Goal: Transaction & Acquisition: Purchase product/service

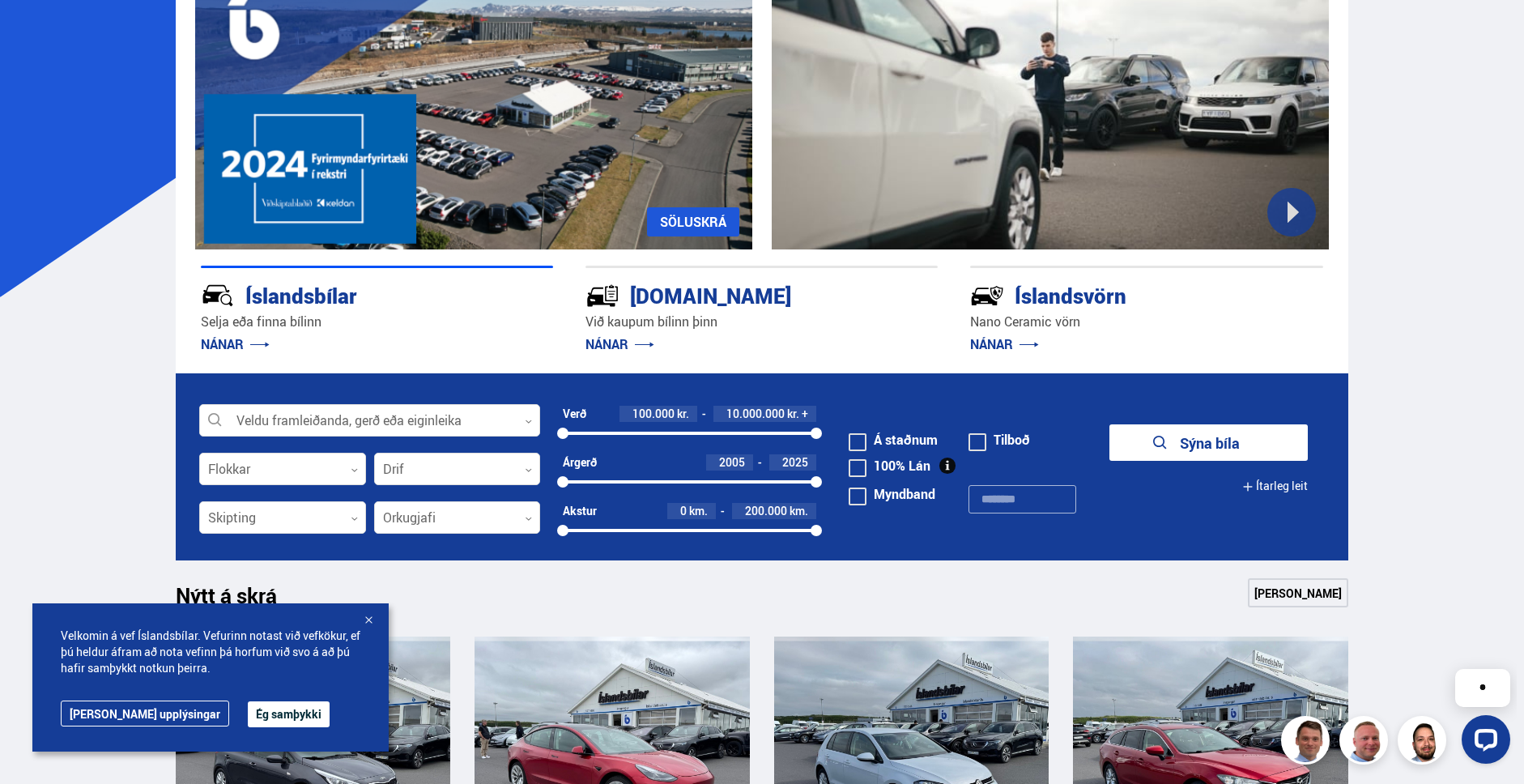
scroll to position [193, 0]
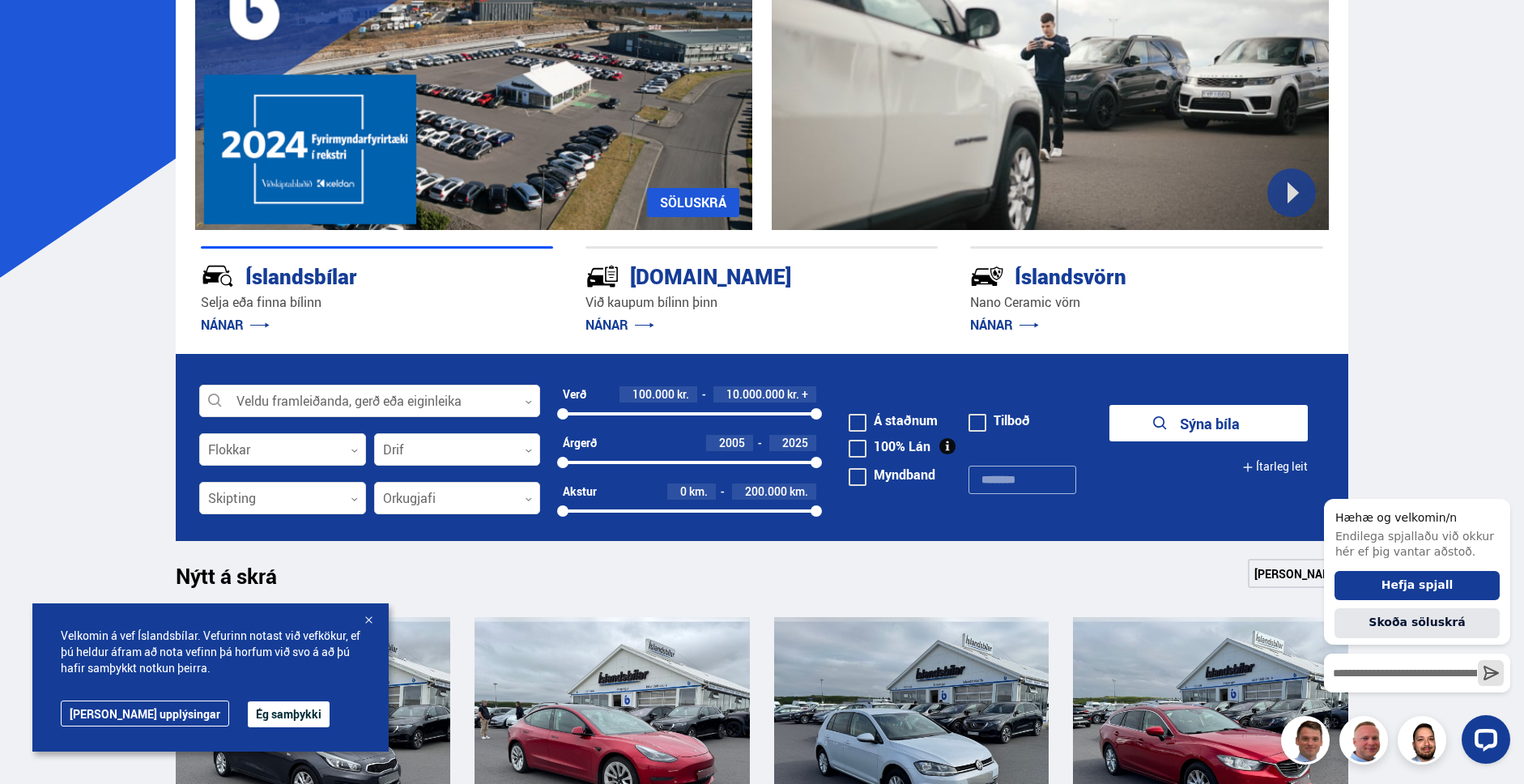
click at [248, 711] on button "Ég samþykki" at bounding box center [288, 713] width 81 height 26
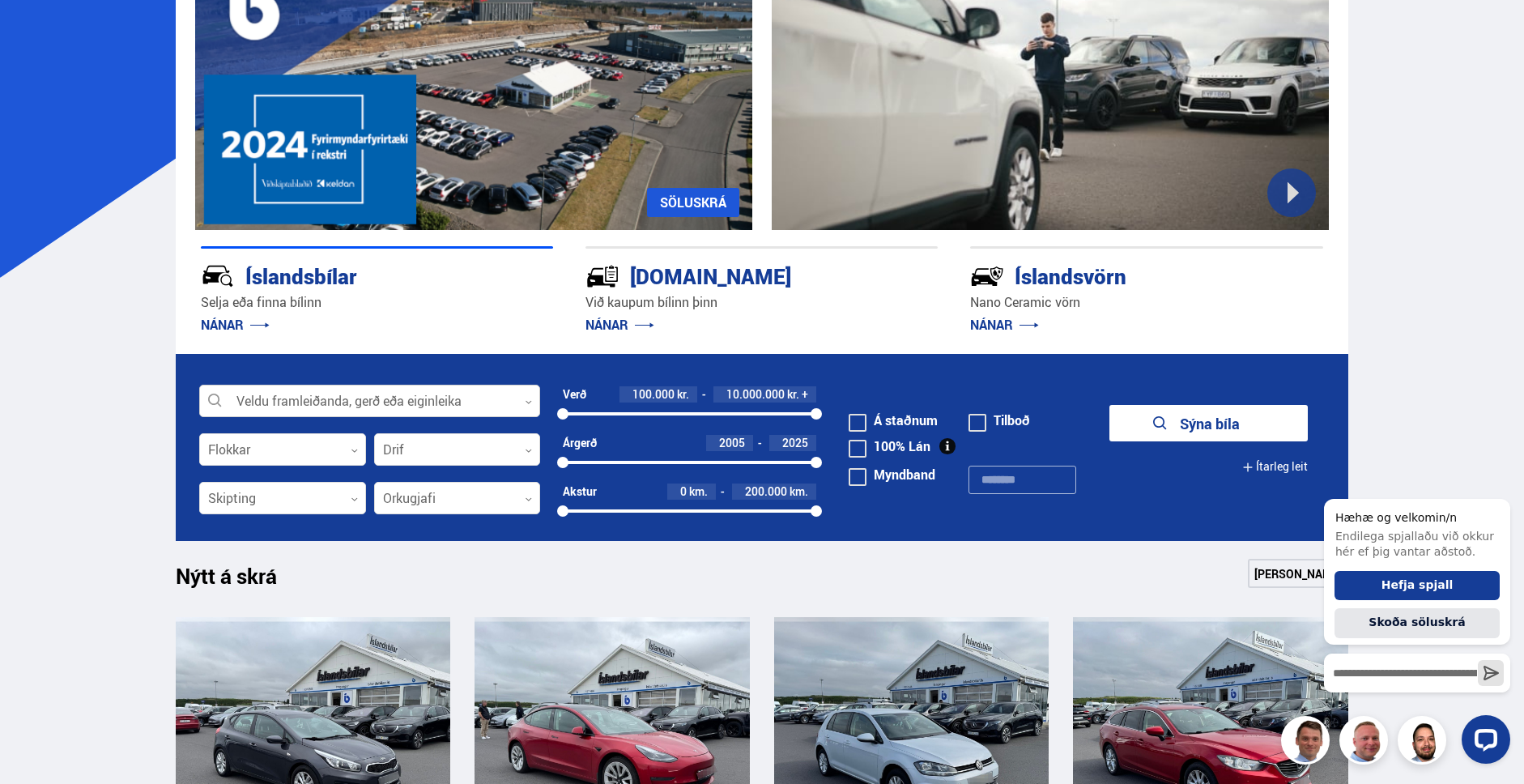
click at [332, 392] on div at bounding box center [369, 401] width 341 height 32
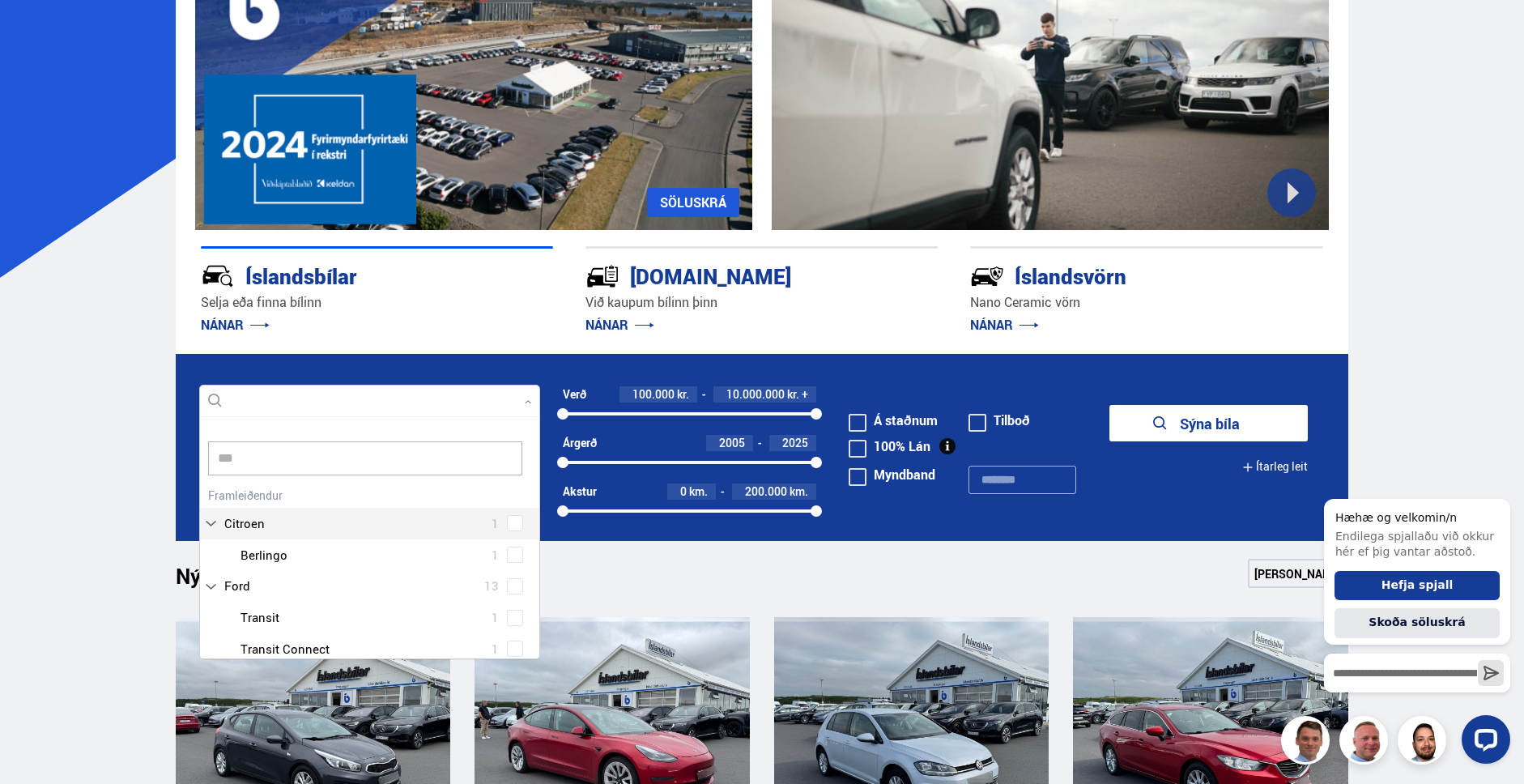
scroll to position [0, 0]
type input "****"
click at [281, 647] on div at bounding box center [385, 649] width 299 height 24
click at [267, 590] on div "Nissan 22 Nissan Ariya 1 Nissan Juke 1 Nissan Leaf 5 Nissan Micra 1 Nissan Puls…" at bounding box center [369, 695] width 339 height 251
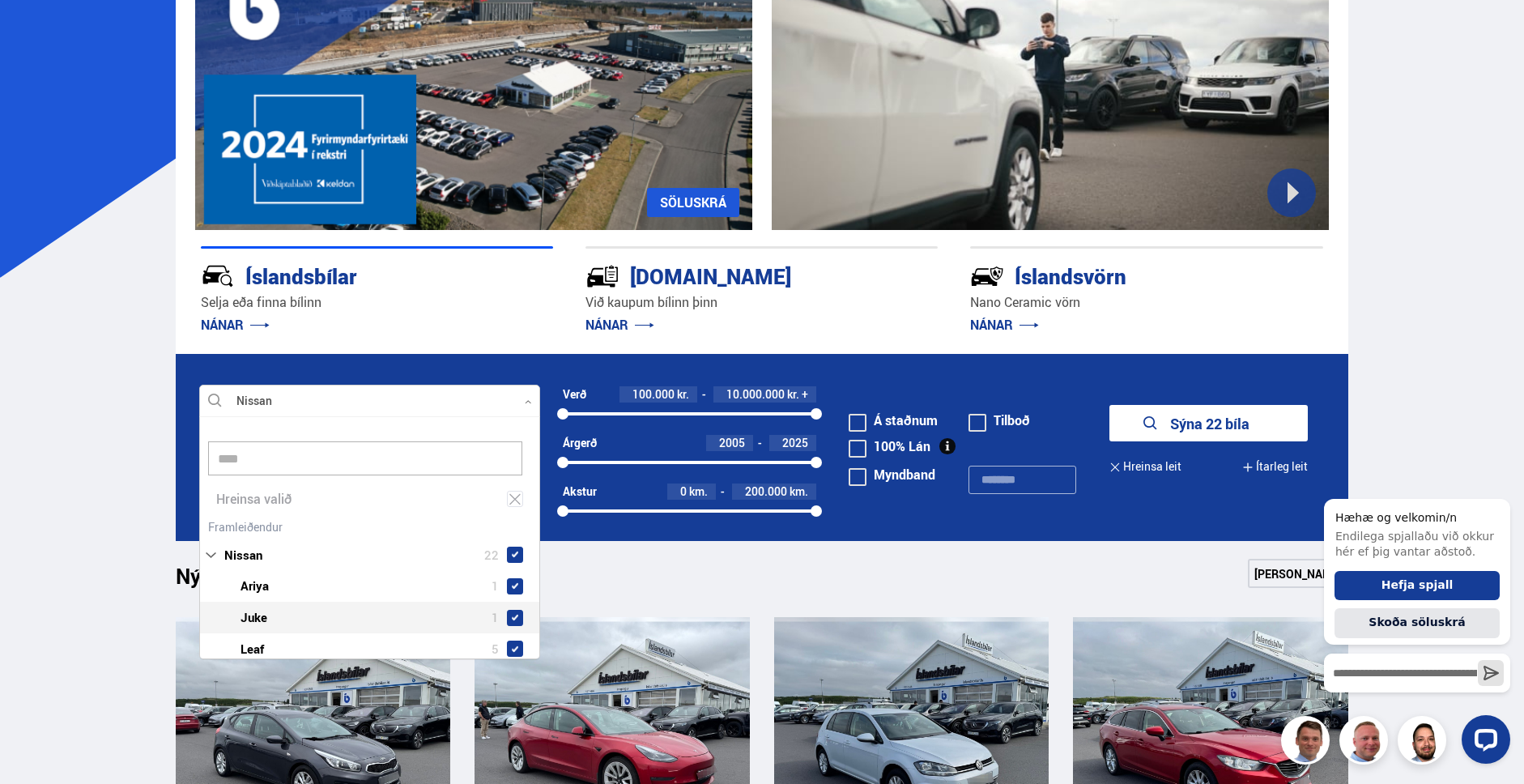
click at [264, 617] on div at bounding box center [385, 617] width 299 height 24
click at [513, 585] on span at bounding box center [515, 587] width 7 height 7
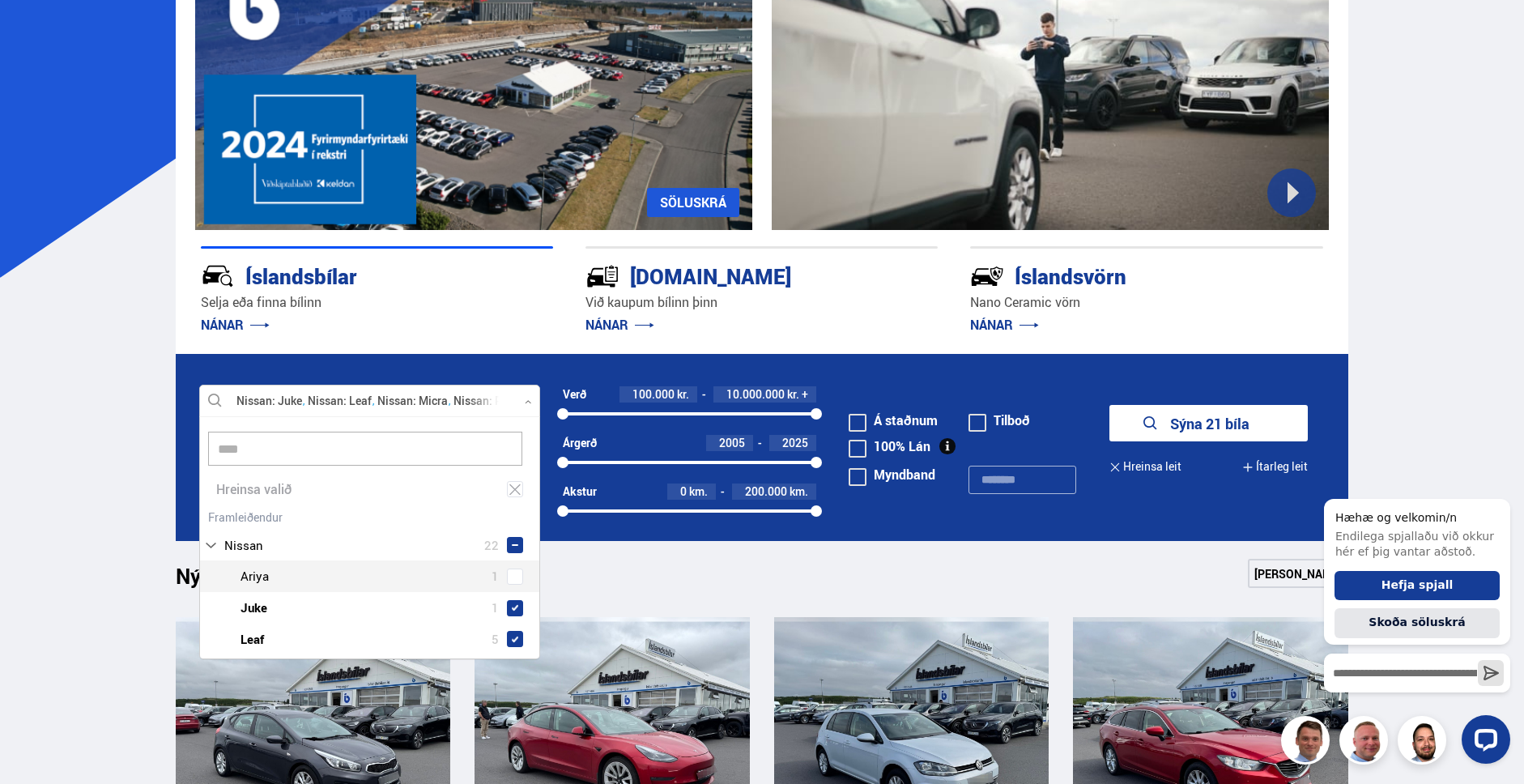
scroll to position [11, 0]
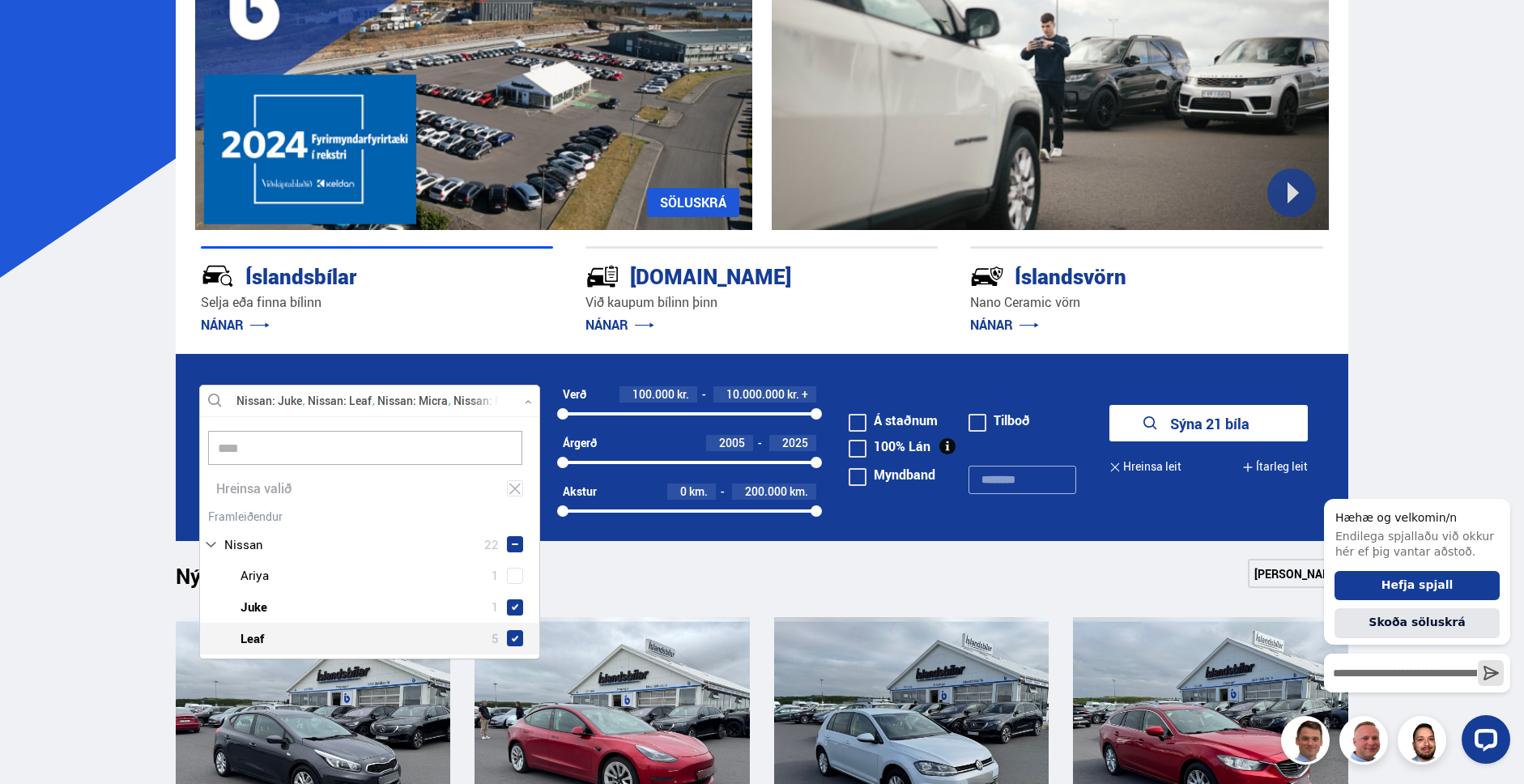
click at [512, 636] on span at bounding box center [515, 638] width 7 height 7
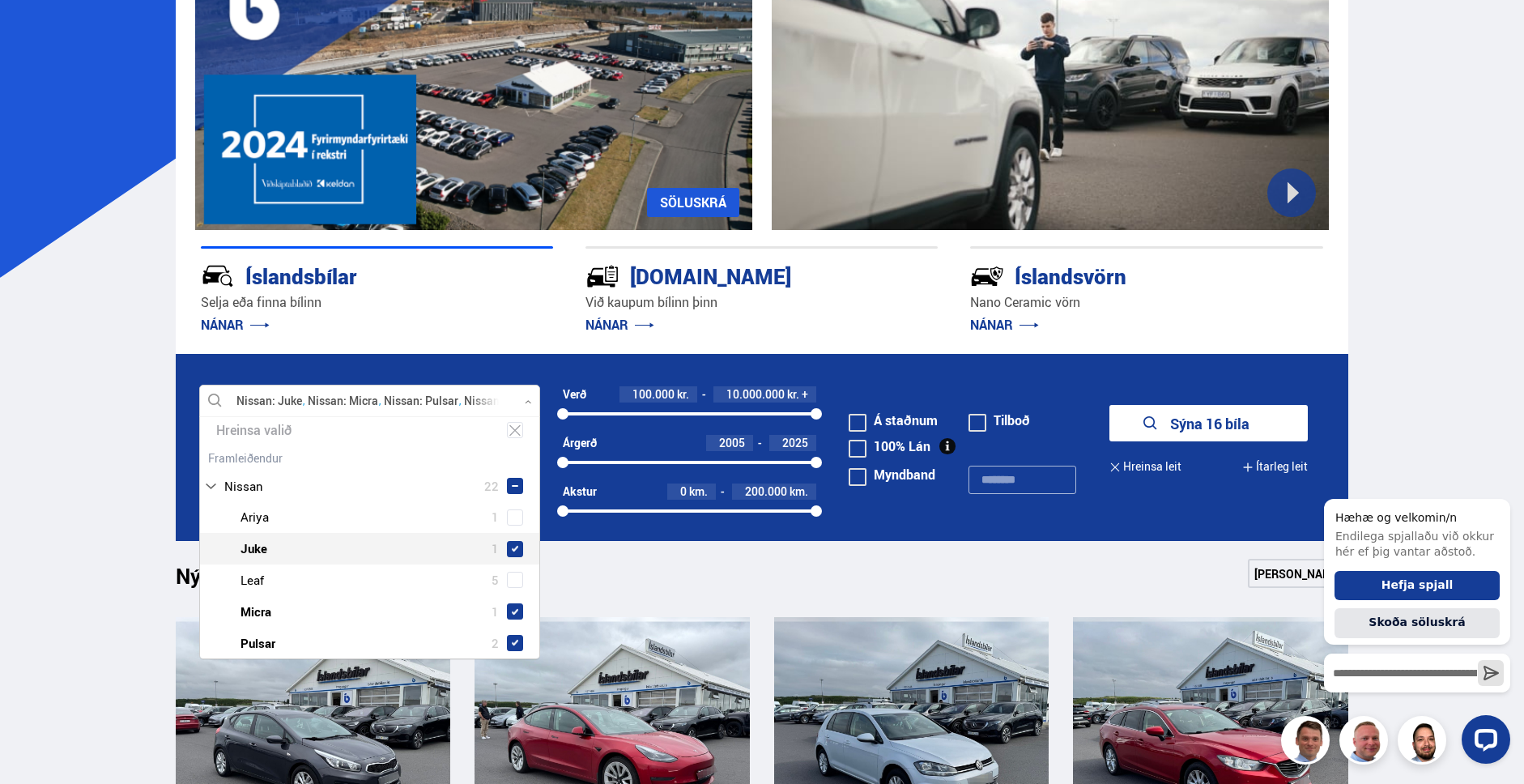
scroll to position [70, 0]
click at [512, 610] on span at bounding box center [515, 610] width 7 height 7
click at [507, 638] on span at bounding box center [515, 643] width 16 height 16
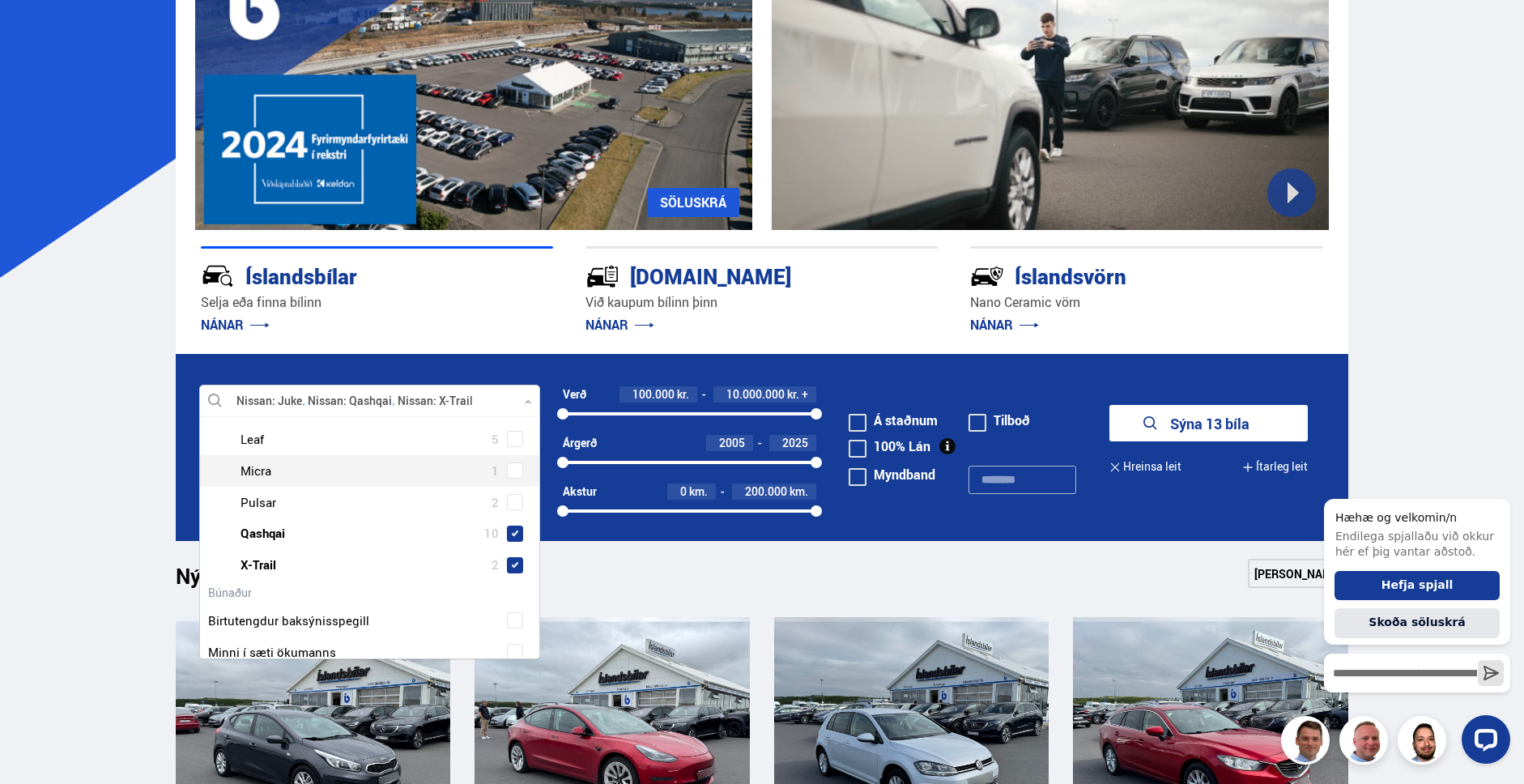
scroll to position [211, 0]
click at [512, 530] on span at bounding box center [515, 532] width 7 height 7
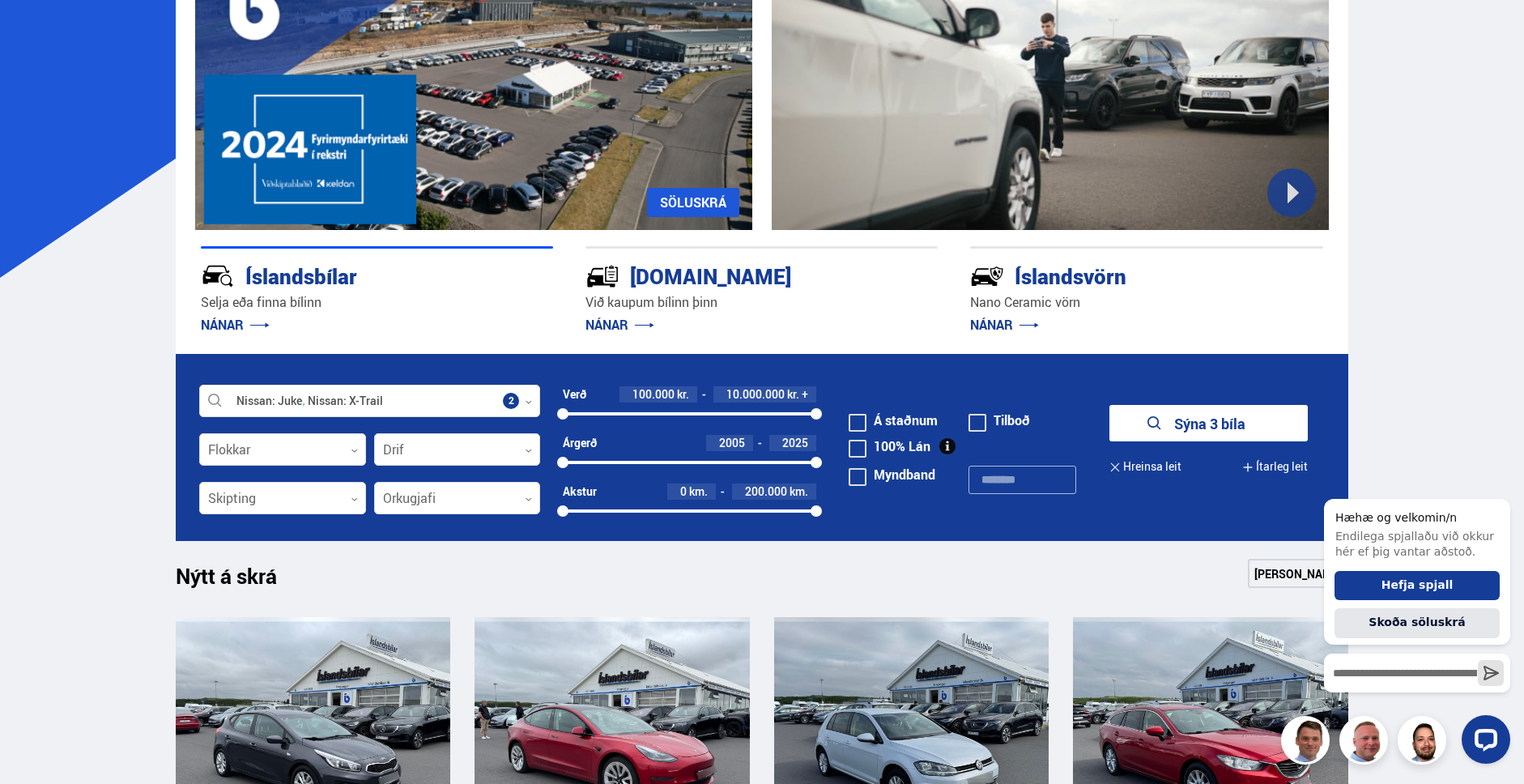
click at [1212, 417] on button "Sýna 3 bíla" at bounding box center [1208, 423] width 198 height 36
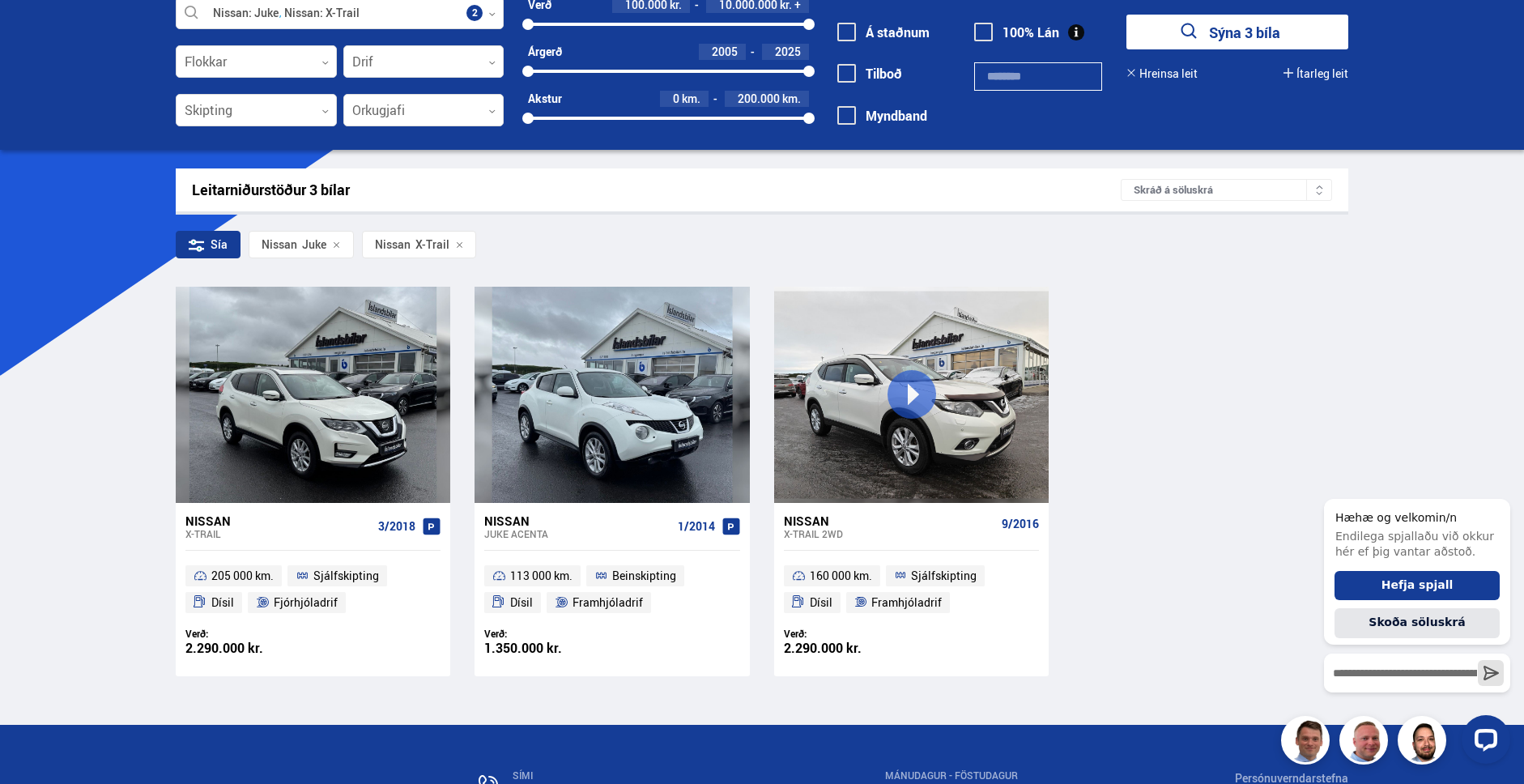
scroll to position [97, 0]
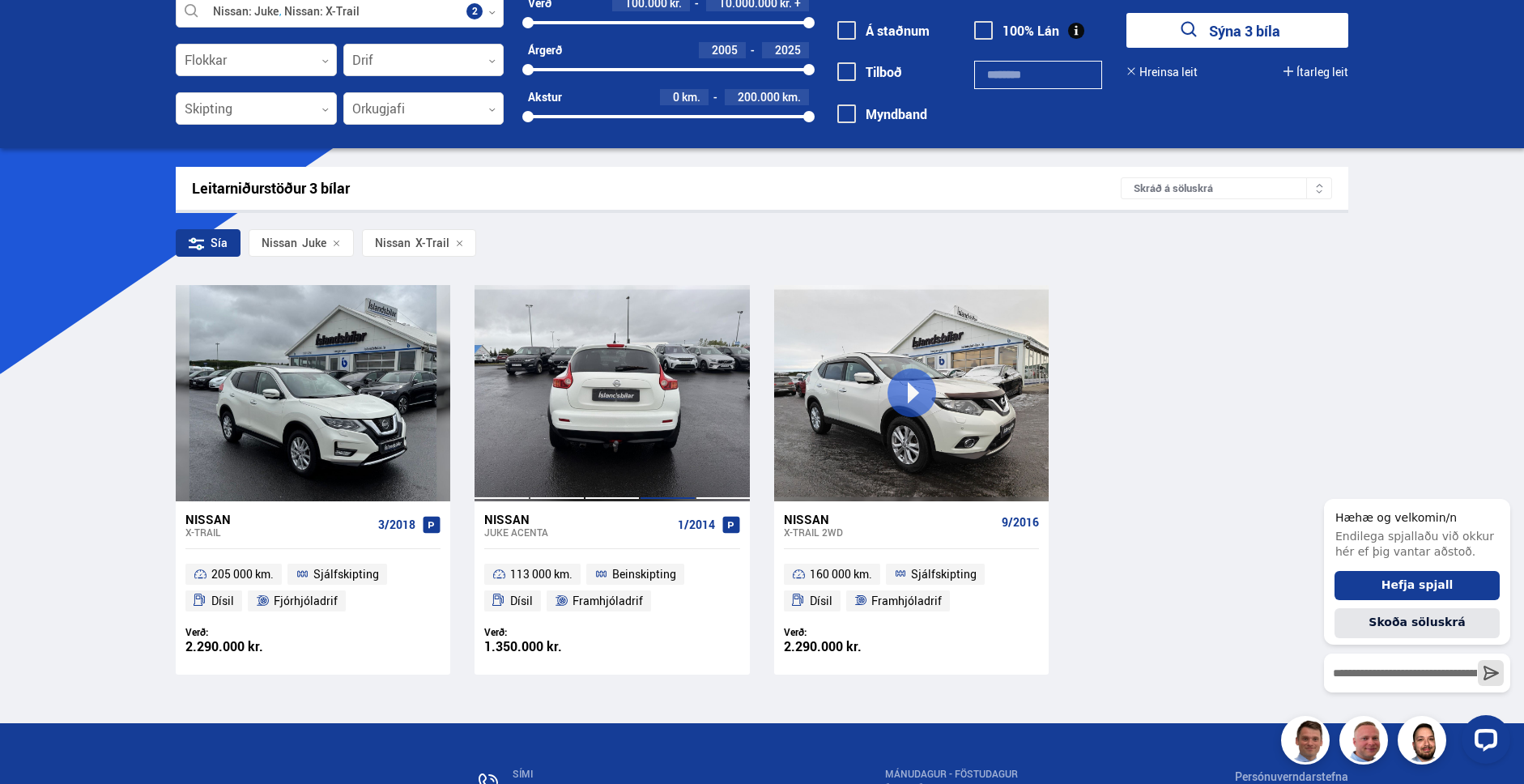
click at [673, 470] on div at bounding box center [667, 392] width 55 height 216
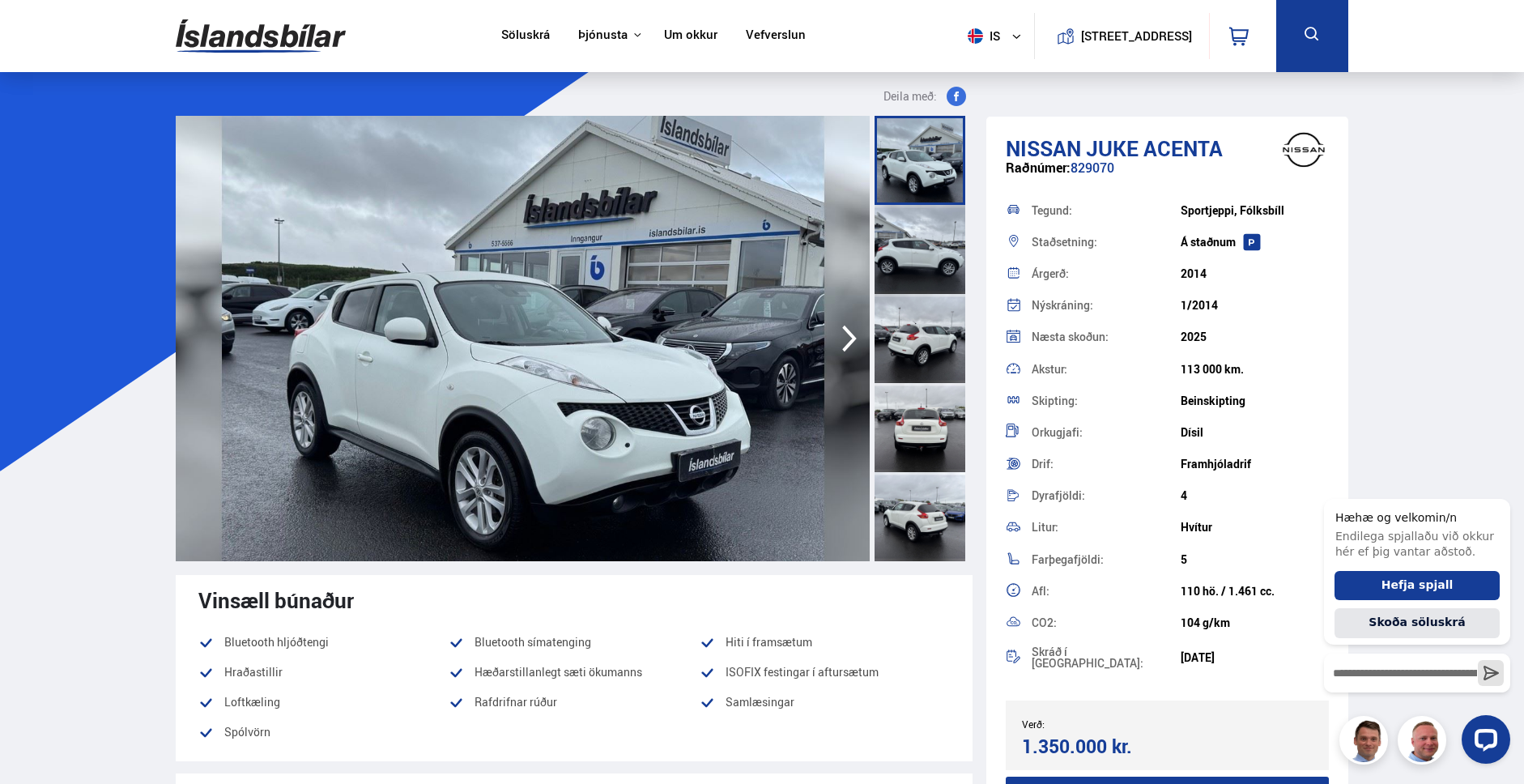
scroll to position [3, 0]
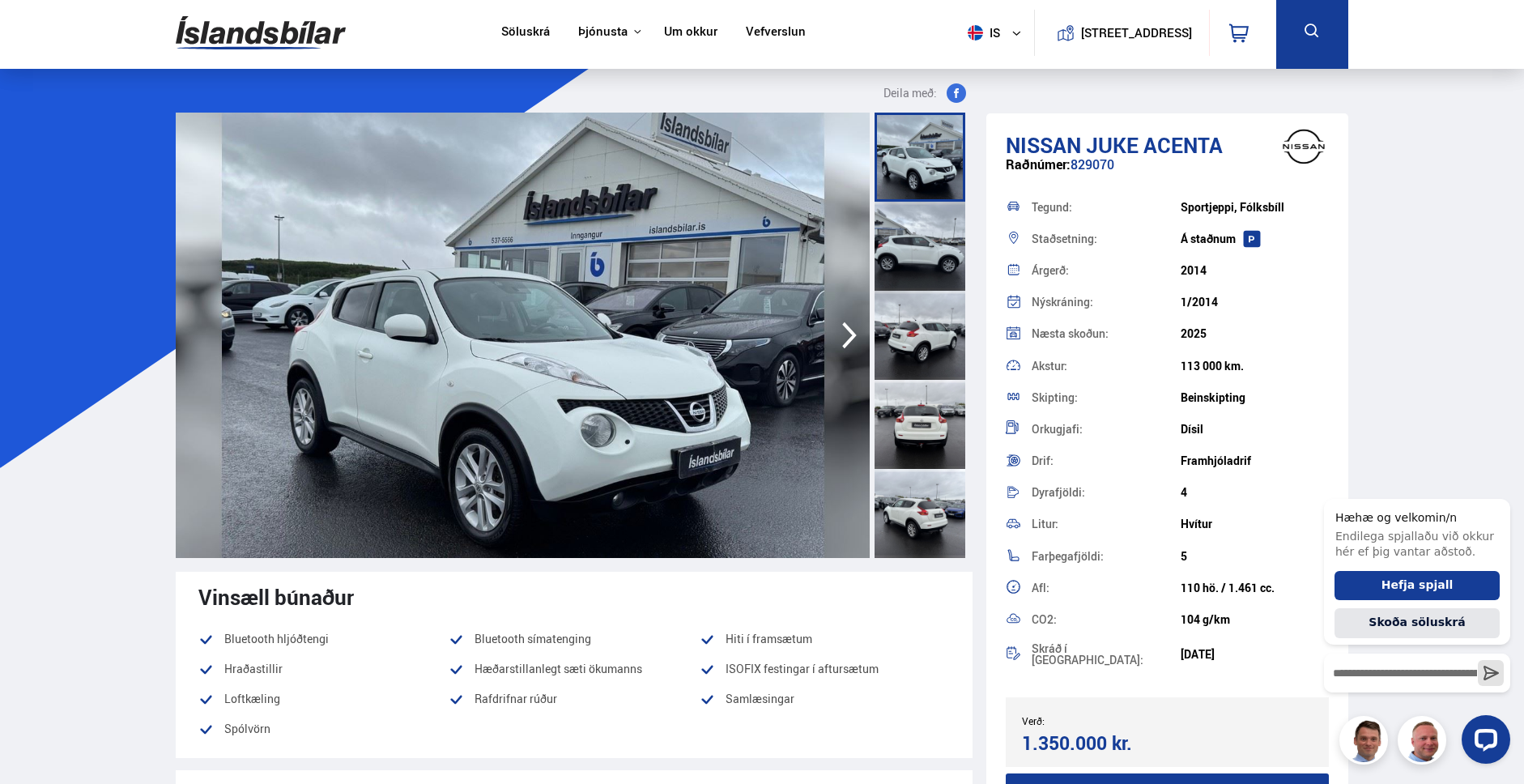
click at [848, 329] on icon "button" at bounding box center [849, 336] width 15 height 26
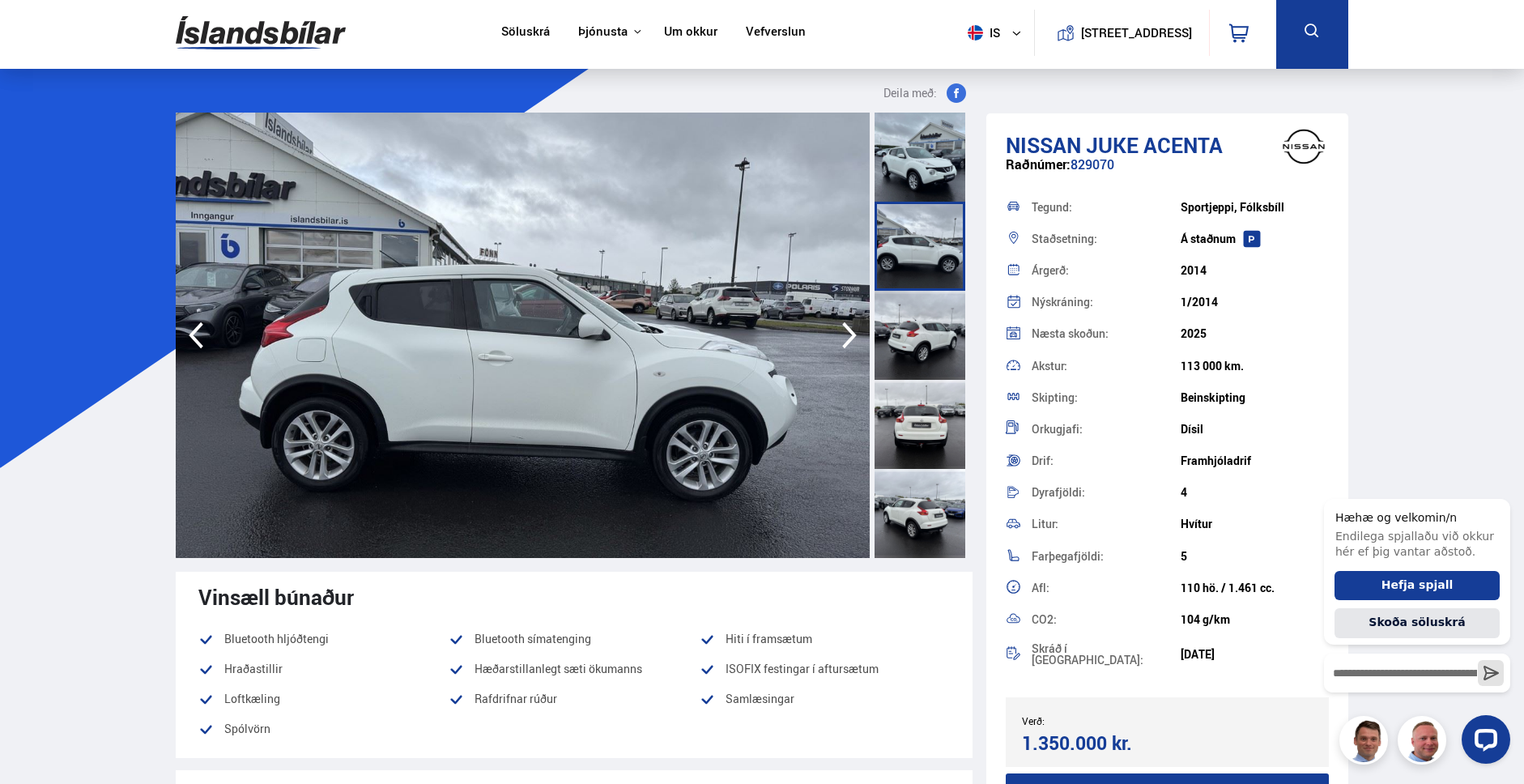
click at [848, 329] on icon "button" at bounding box center [849, 336] width 15 height 26
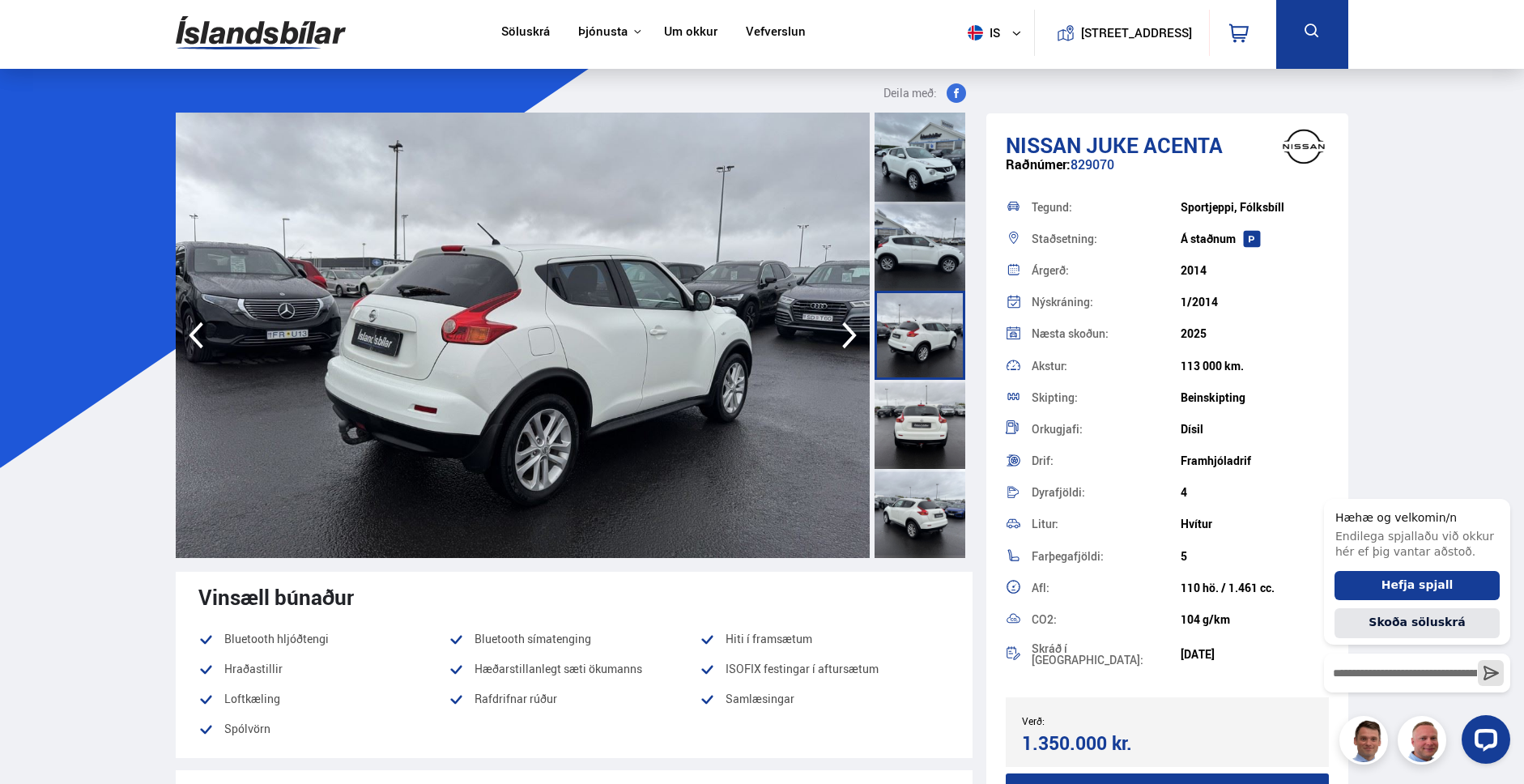
click at [848, 330] on icon "button" at bounding box center [849, 336] width 15 height 26
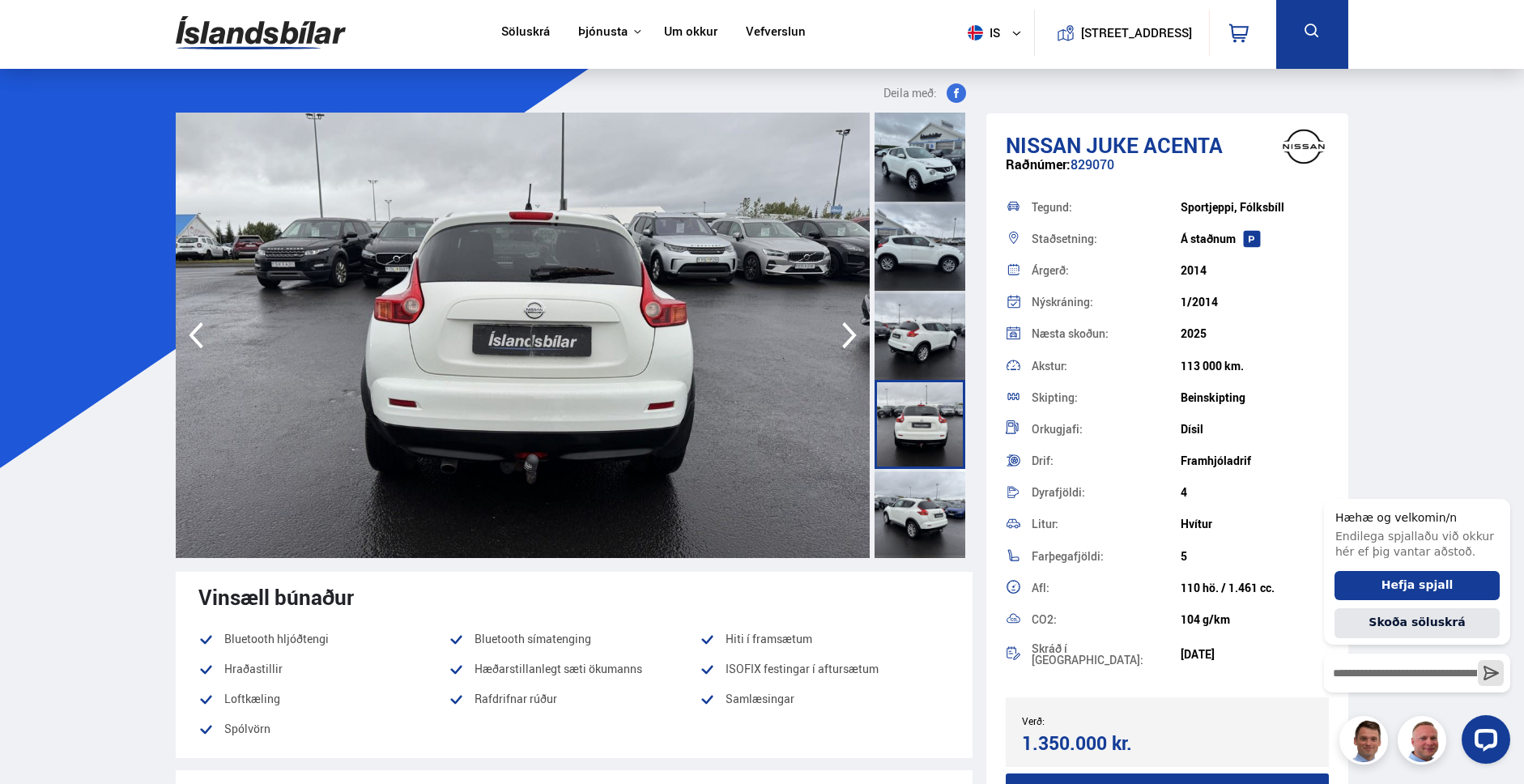
click at [848, 330] on icon "button" at bounding box center [849, 336] width 15 height 26
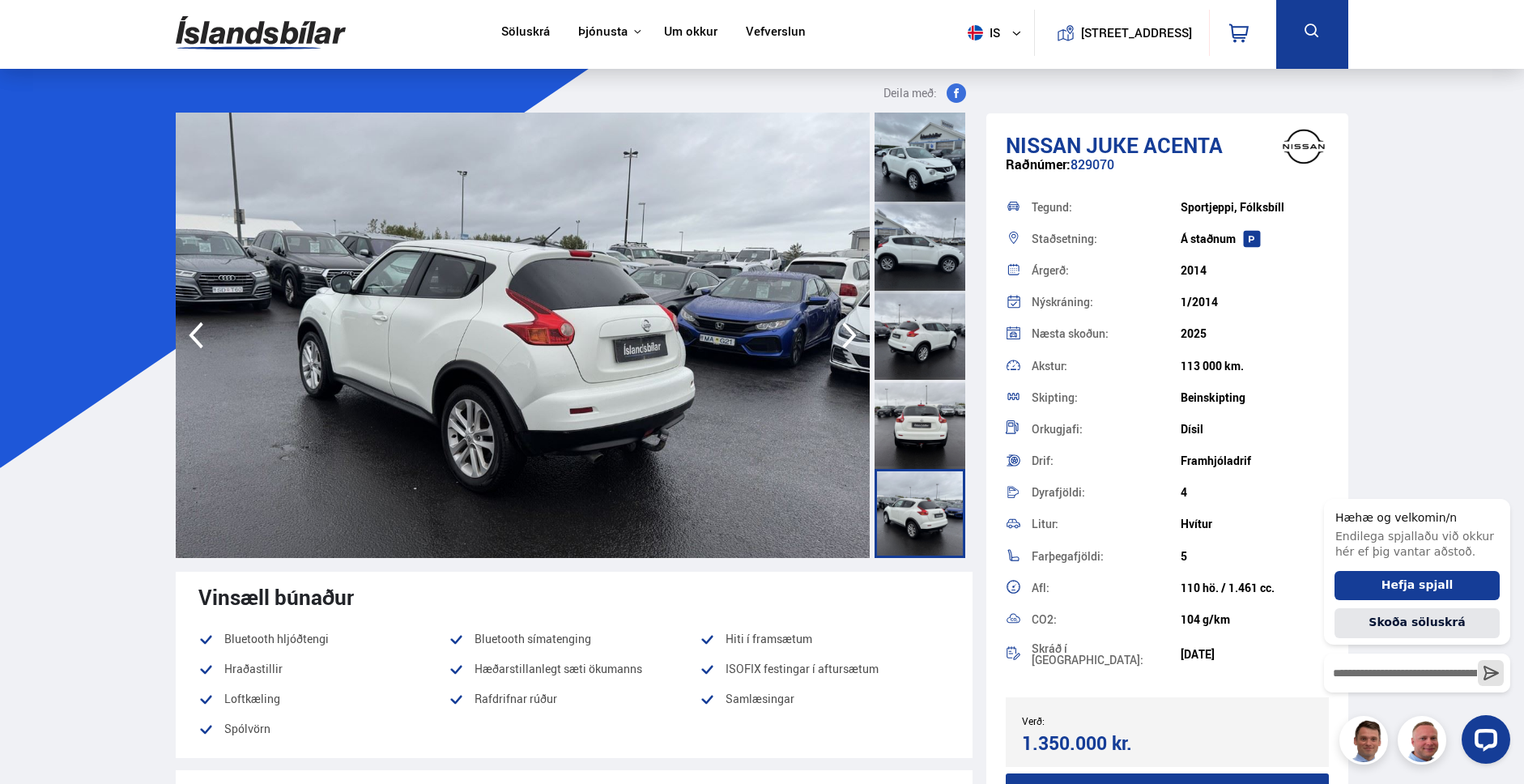
click at [848, 330] on icon "button" at bounding box center [849, 336] width 15 height 26
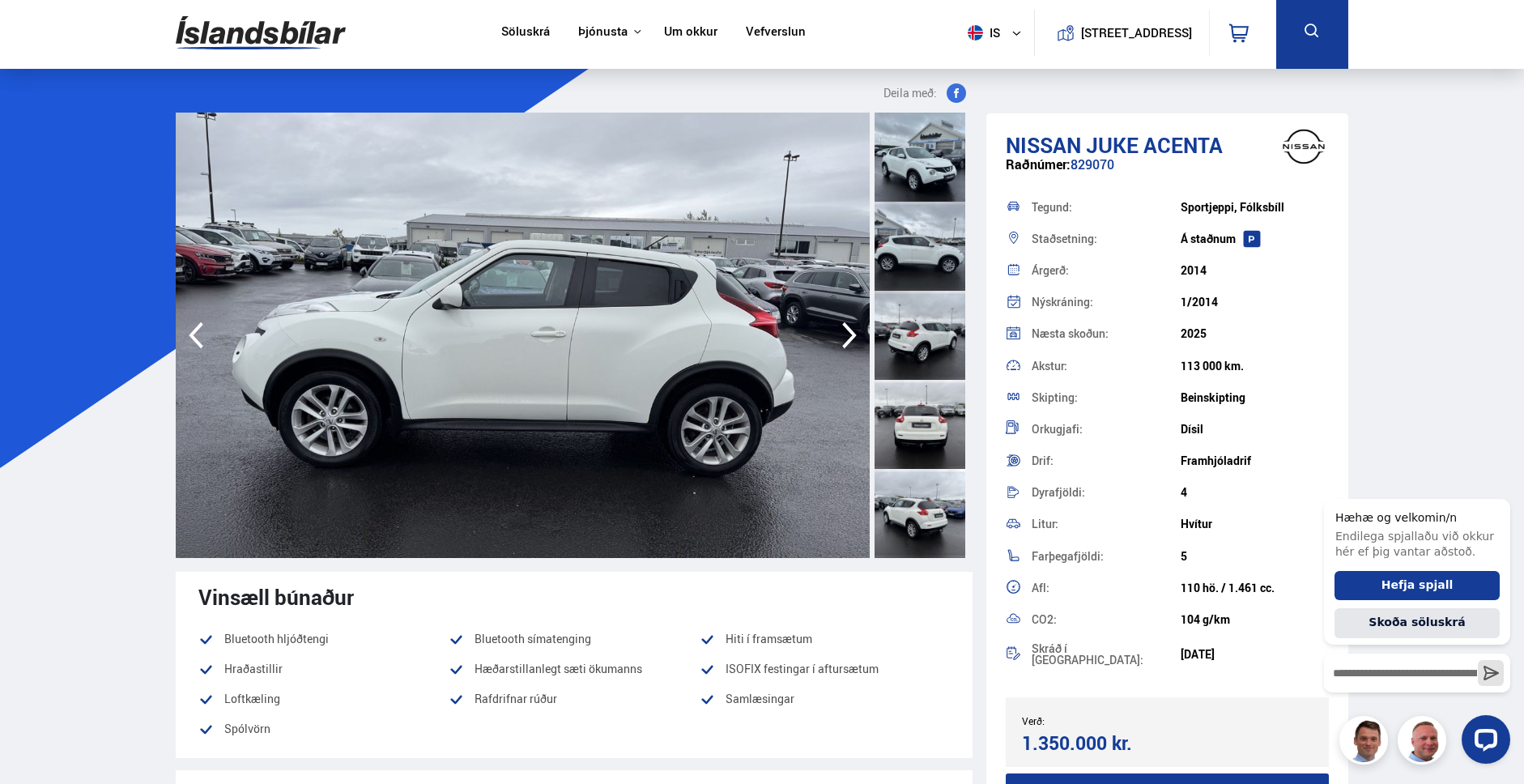
click at [848, 330] on icon "button" at bounding box center [849, 336] width 15 height 26
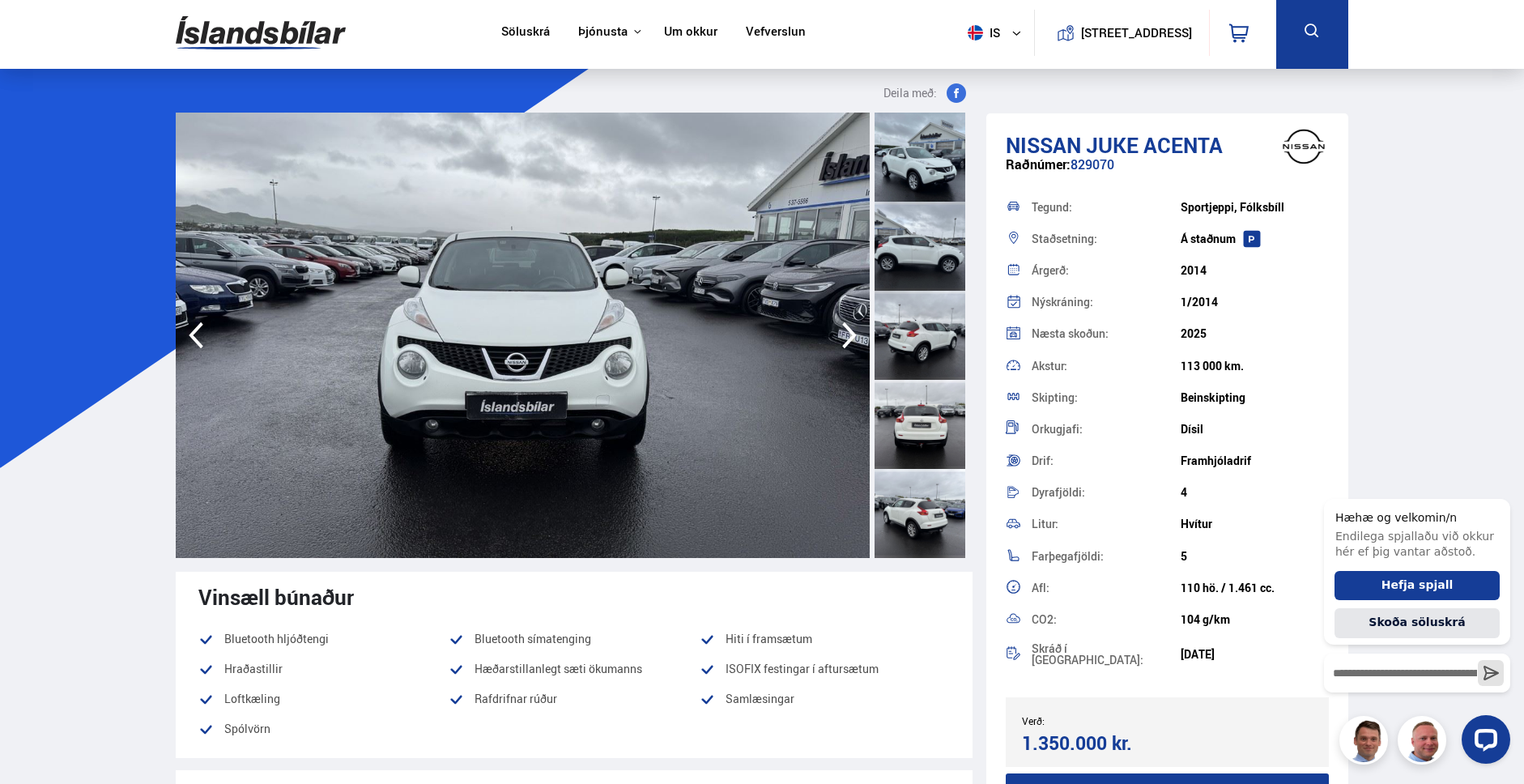
click at [848, 330] on icon "button" at bounding box center [849, 336] width 15 height 26
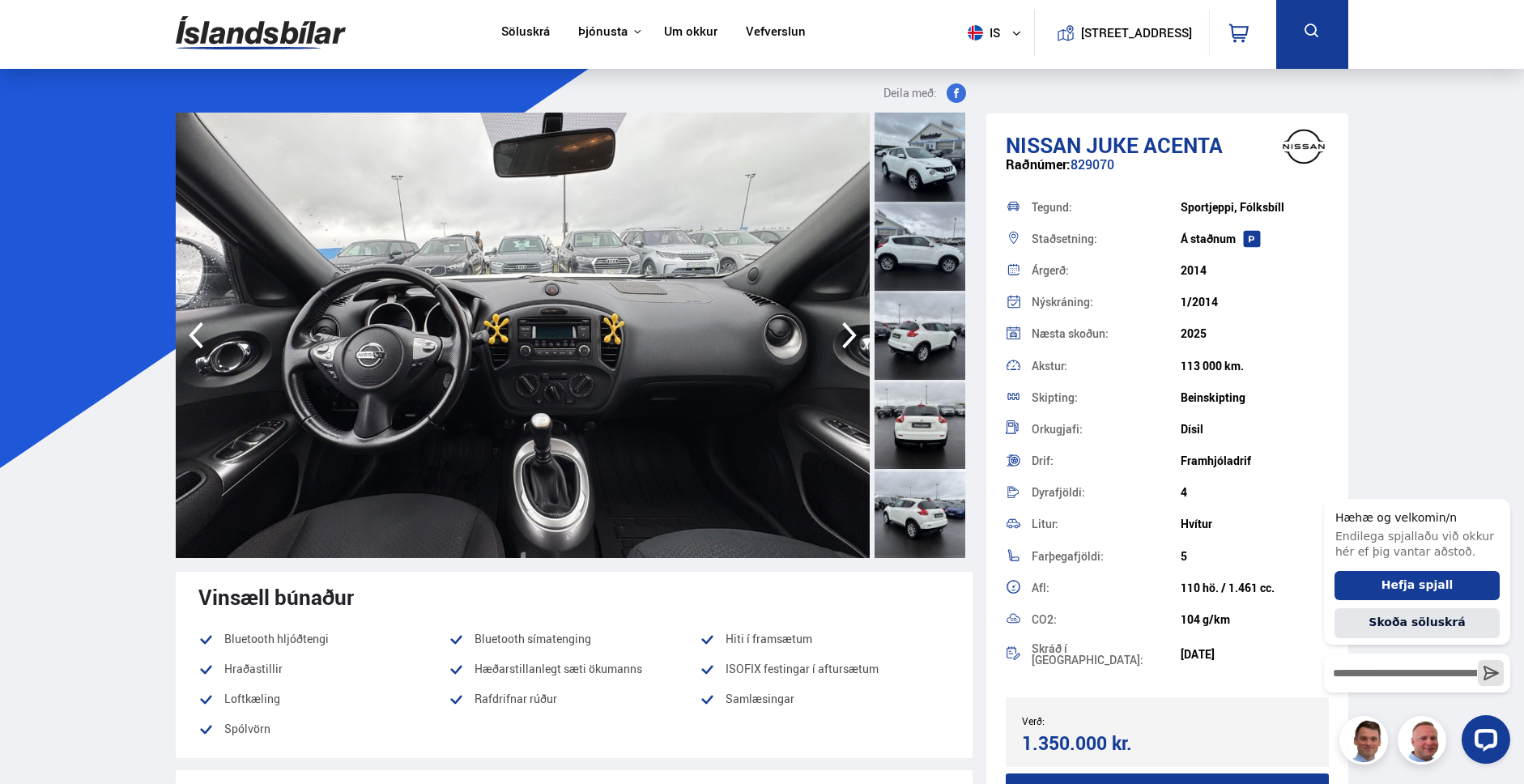
click at [848, 330] on icon "button" at bounding box center [849, 336] width 15 height 26
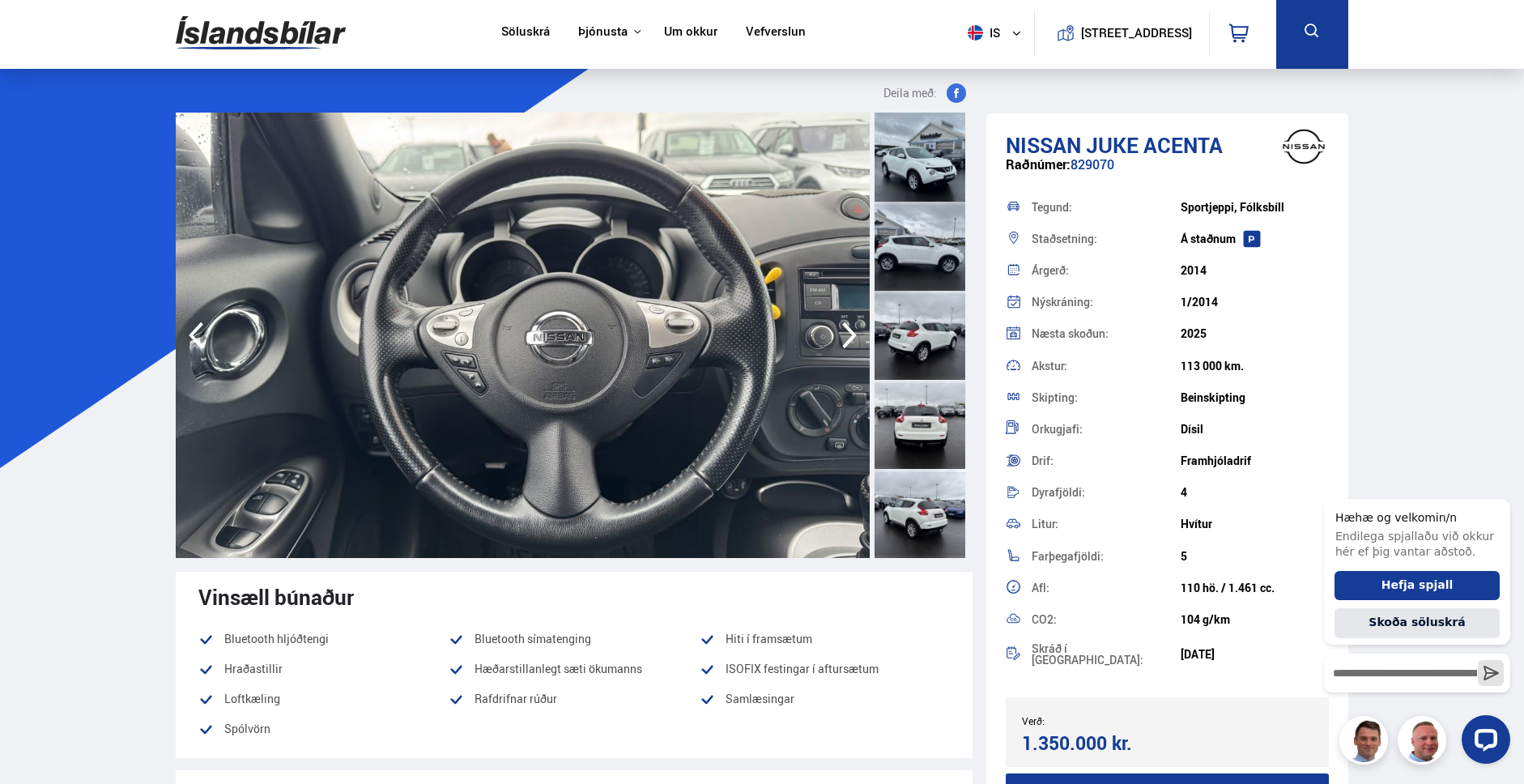
click at [848, 330] on icon "button" at bounding box center [849, 336] width 15 height 26
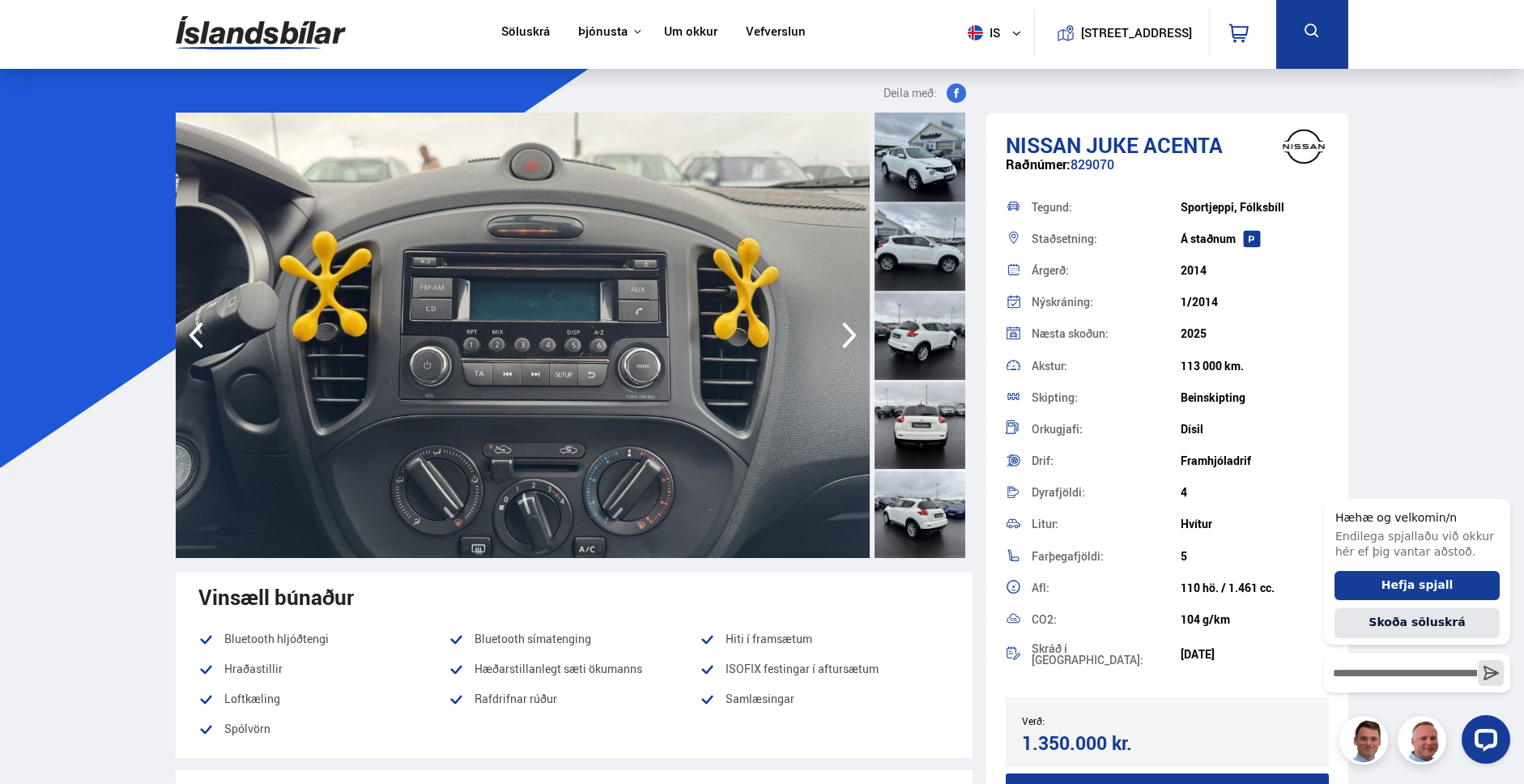
click at [849, 330] on icon "button" at bounding box center [849, 336] width 15 height 26
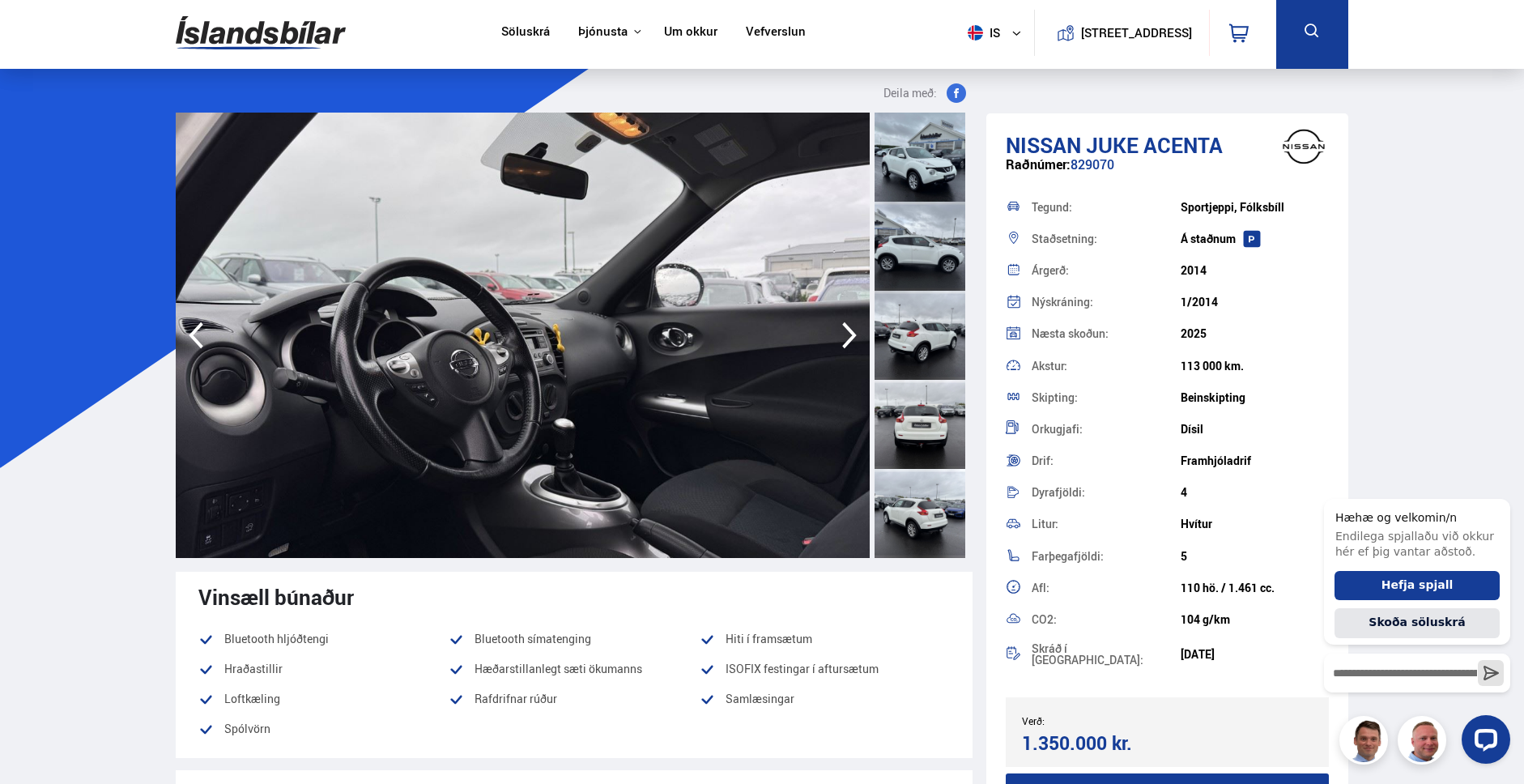
click at [849, 330] on icon "button" at bounding box center [849, 336] width 15 height 26
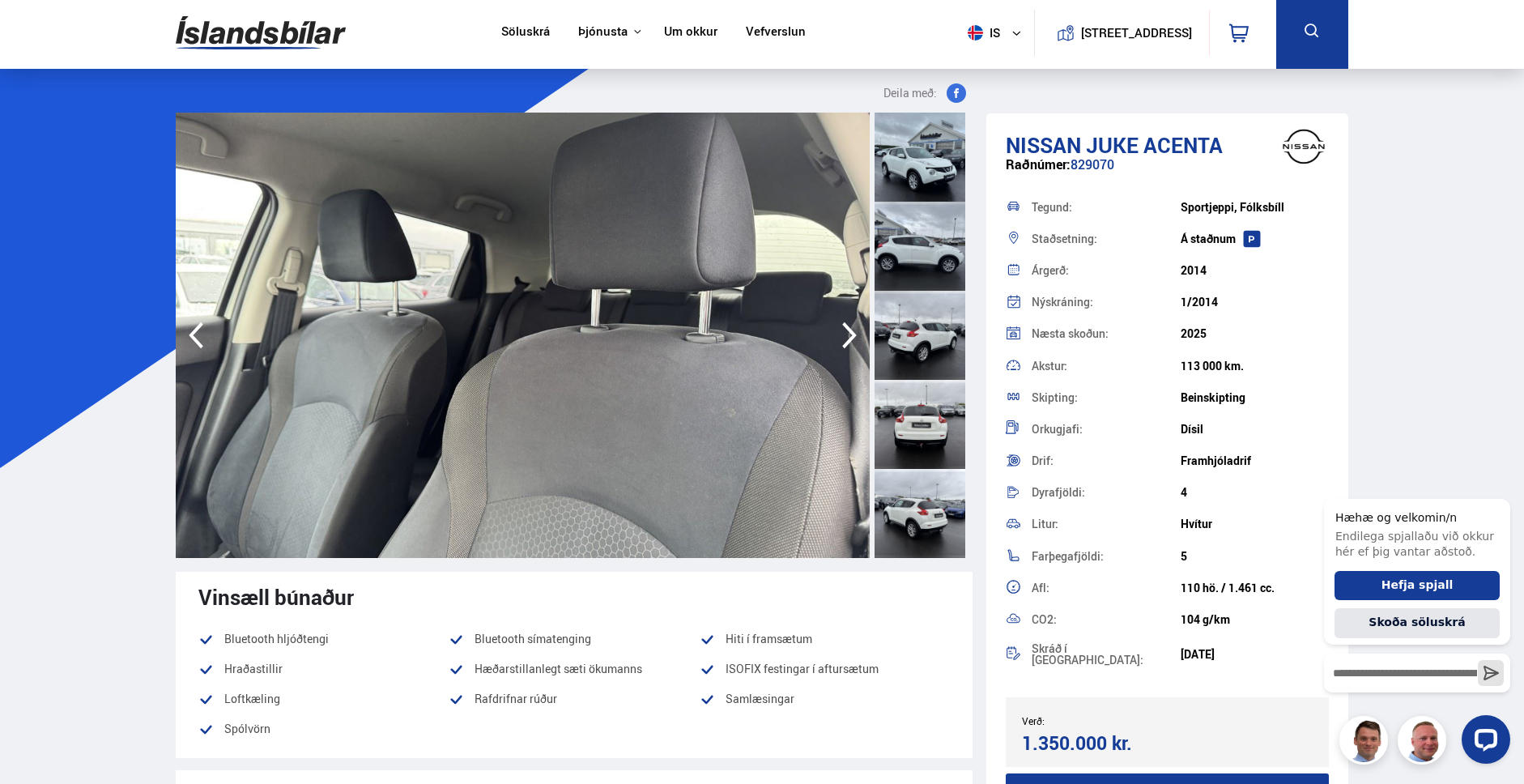
click at [849, 330] on icon "button" at bounding box center [849, 336] width 15 height 26
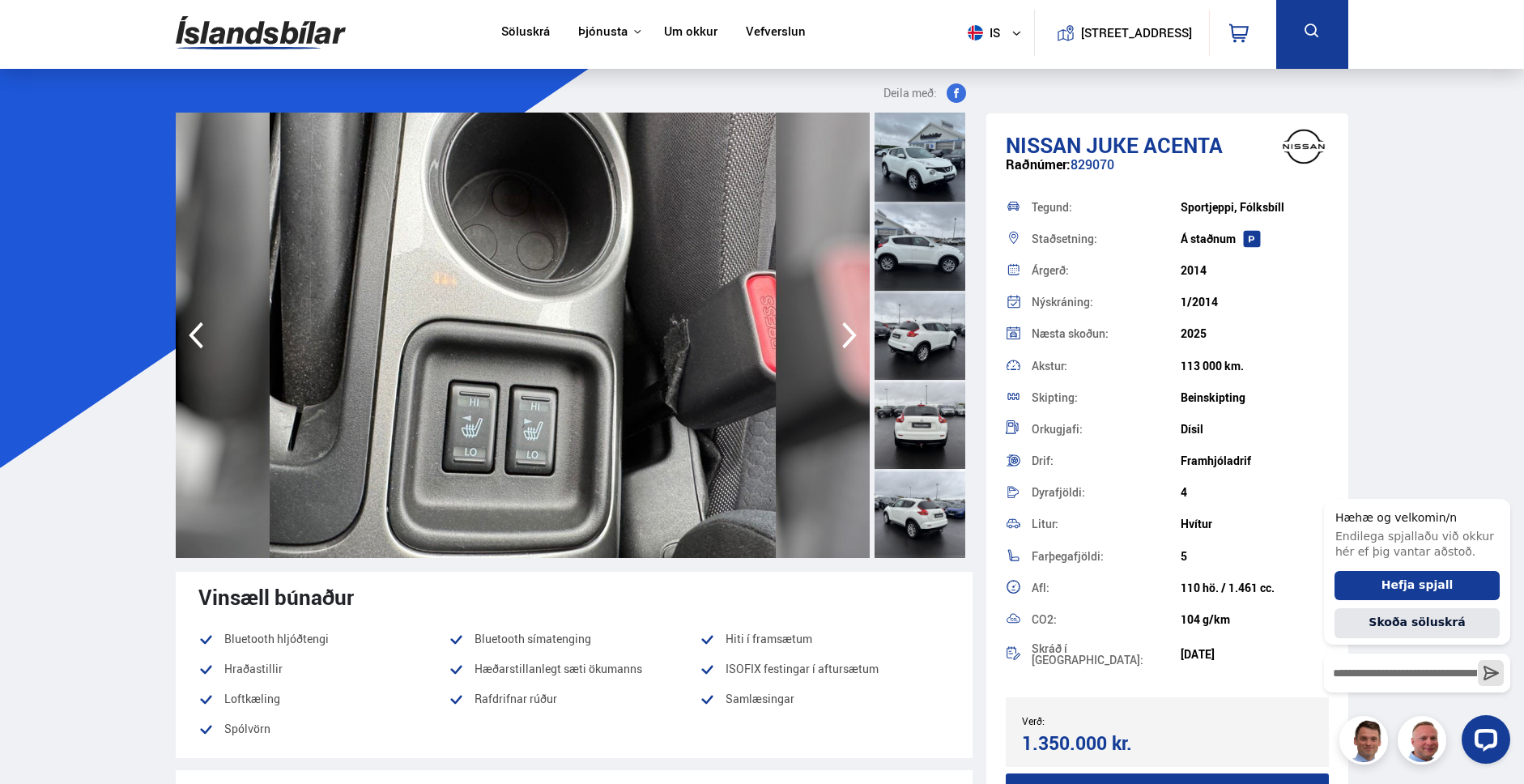
click at [849, 330] on icon "button" at bounding box center [849, 336] width 15 height 26
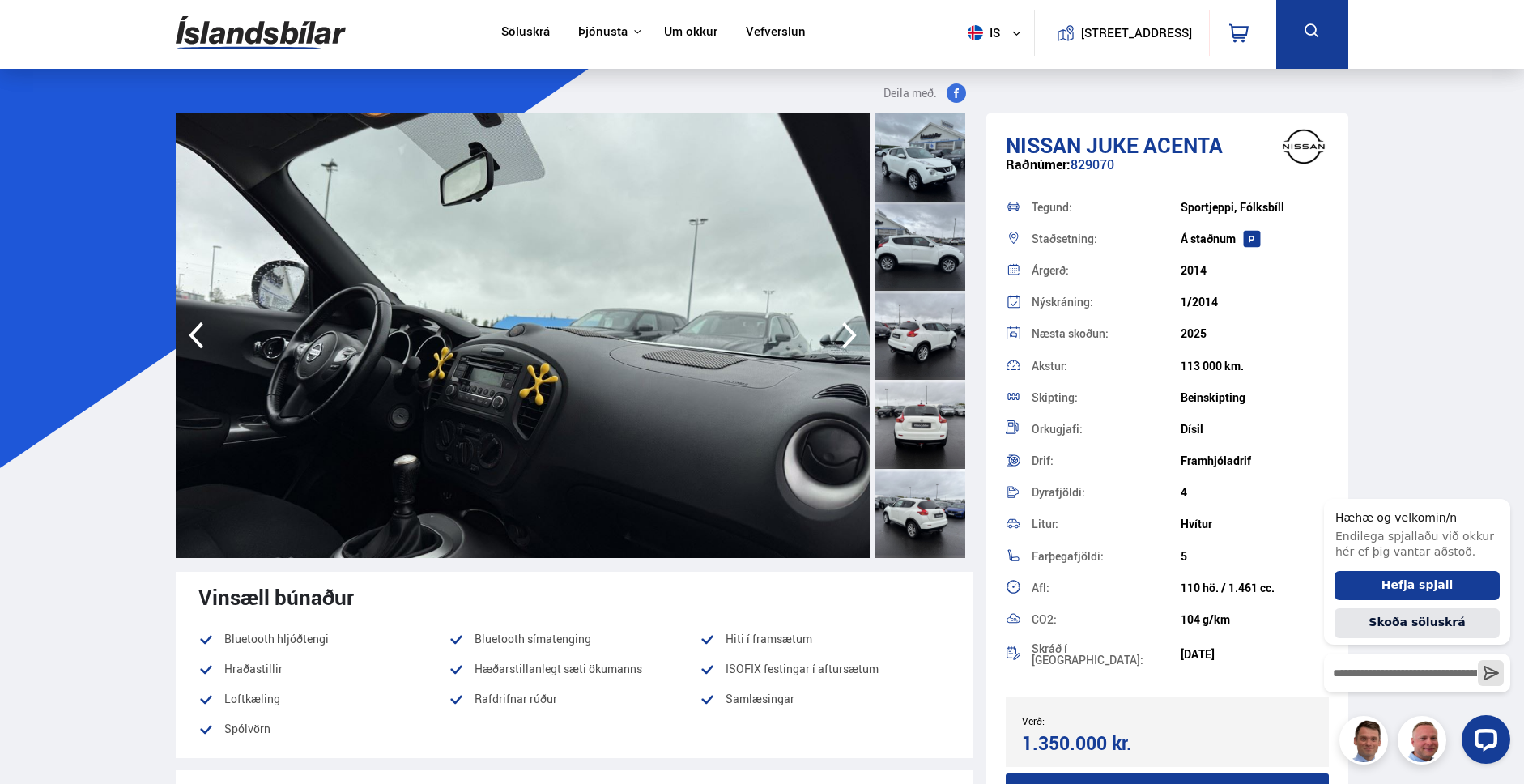
click at [849, 330] on icon "button" at bounding box center [849, 336] width 15 height 26
